Goal: Information Seeking & Learning: Understand process/instructions

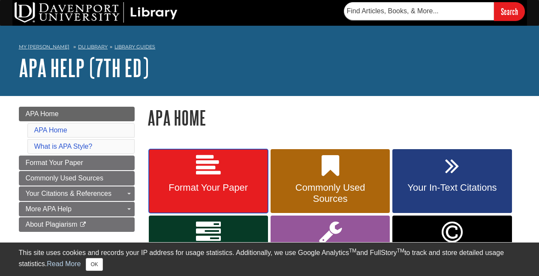
drag, startPoint x: 0, startPoint y: 0, endPoint x: 255, endPoint y: 158, distance: 300.1
click at [255, 158] on link "Format Your Paper" at bounding box center [208, 181] width 119 height 64
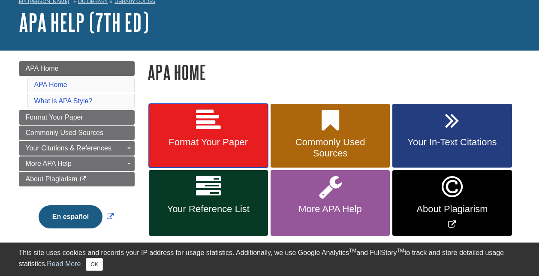
scroll to position [48, 0]
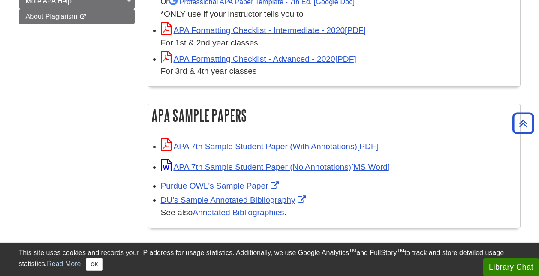
scroll to position [327, 0]
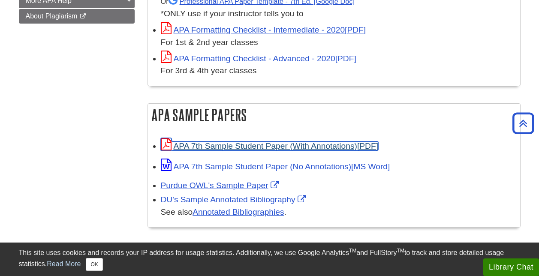
click at [279, 146] on link "APA 7th Sample Student Paper (With Annotations)" at bounding box center [269, 145] width 217 height 9
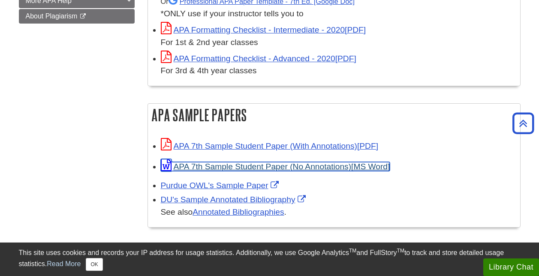
click at [219, 164] on link "APA 7th Sample Student Paper (No Annotations)" at bounding box center [275, 166] width 229 height 9
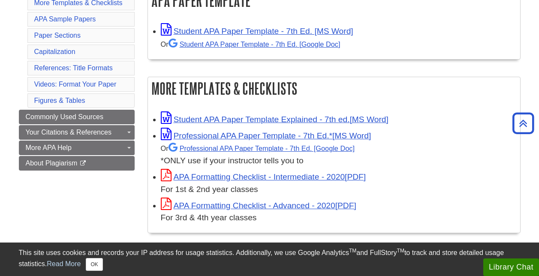
scroll to position [180, 0]
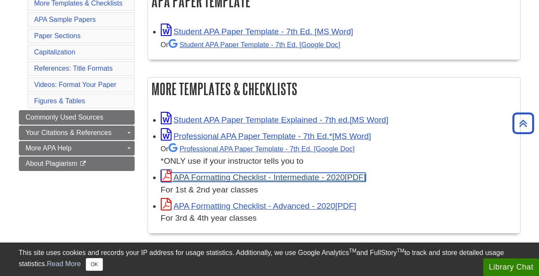
click at [283, 180] on link "APA Formatting Checklist - Intermediate - 2020" at bounding box center [263, 177] width 205 height 9
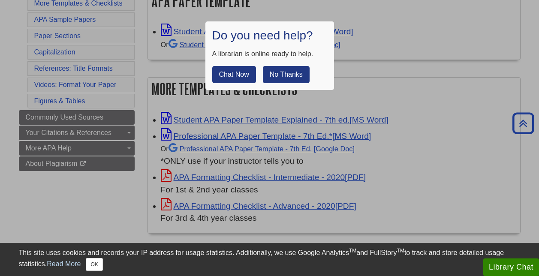
click at [287, 78] on button "No Thanks" at bounding box center [286, 74] width 47 height 17
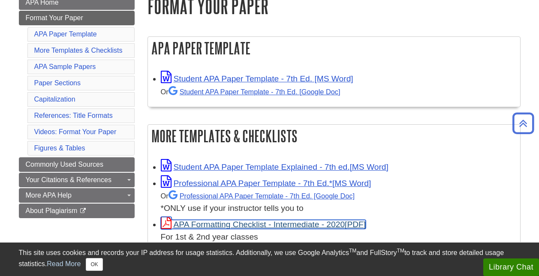
scroll to position [135, 0]
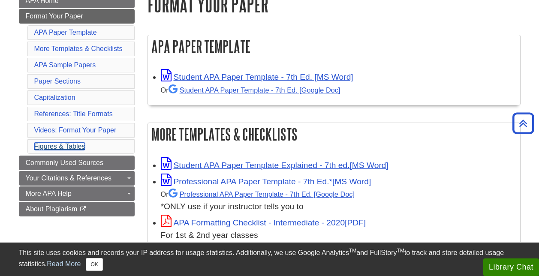
click at [56, 147] on link "Figures & Tables" at bounding box center [59, 146] width 51 height 7
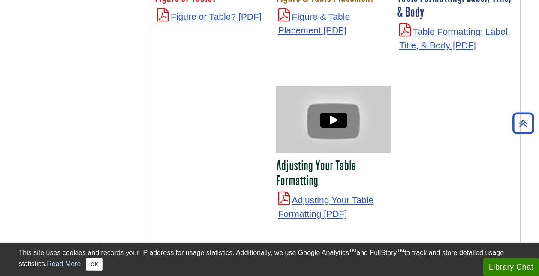
scroll to position [3083, 0]
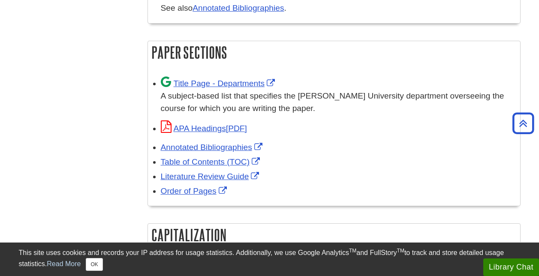
scroll to position [531, 0]
click at [184, 82] on link "Title Page - Departments" at bounding box center [219, 83] width 117 height 9
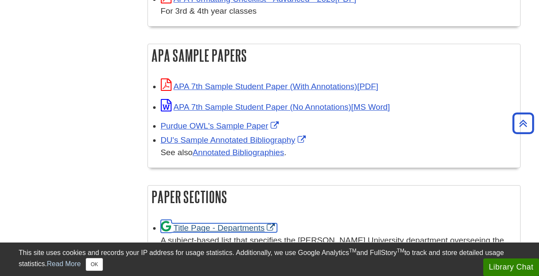
scroll to position [387, 0]
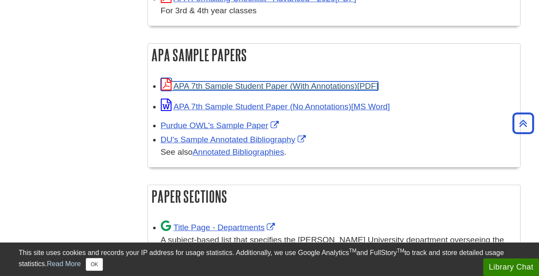
click at [247, 85] on link "APA 7th Sample Student Paper (With Annotations)" at bounding box center [269, 85] width 217 height 9
